Goal: Task Accomplishment & Management: Use online tool/utility

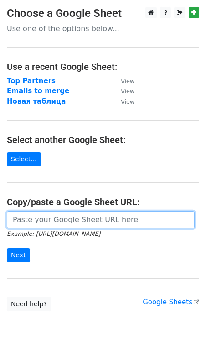
click at [89, 225] on input "url" at bounding box center [101, 219] width 188 height 17
paste input "https://docs.google.com/spreadsheets/d/1seq7XgdUTEERFp-9oYL7Pyr2-yC6MAY5lut9BQR…"
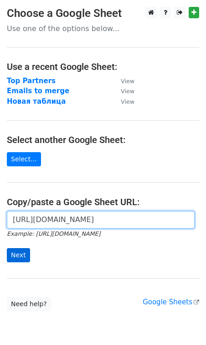
type input "https://docs.google.com/spreadsheets/d/1seq7XgdUTEERFp-9oYL7Pyr2-yC6MAY5lut9BQR…"
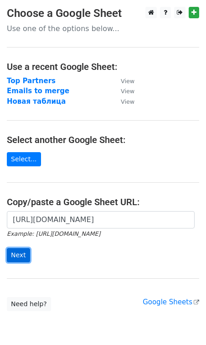
click at [17, 259] on input "Next" at bounding box center [18, 255] width 23 height 14
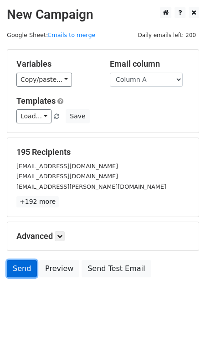
click at [17, 270] on link "Send" at bounding box center [22, 268] width 30 height 17
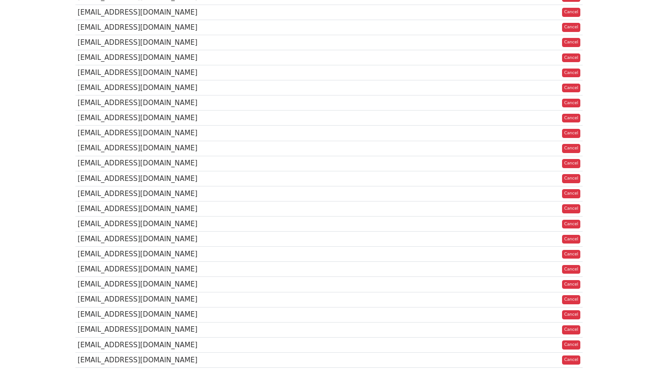
scroll to position [2192, 0]
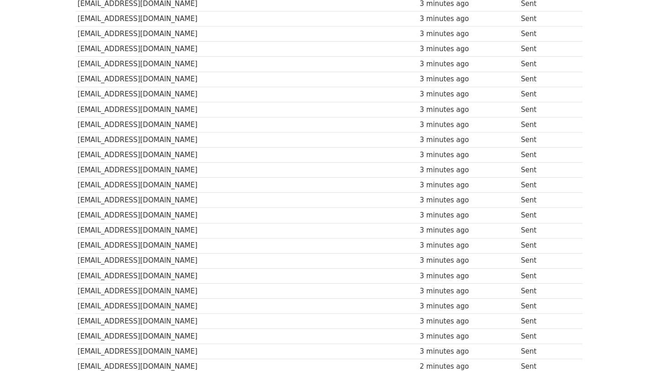
scroll to position [1488, 0]
